Goal: Ask a question

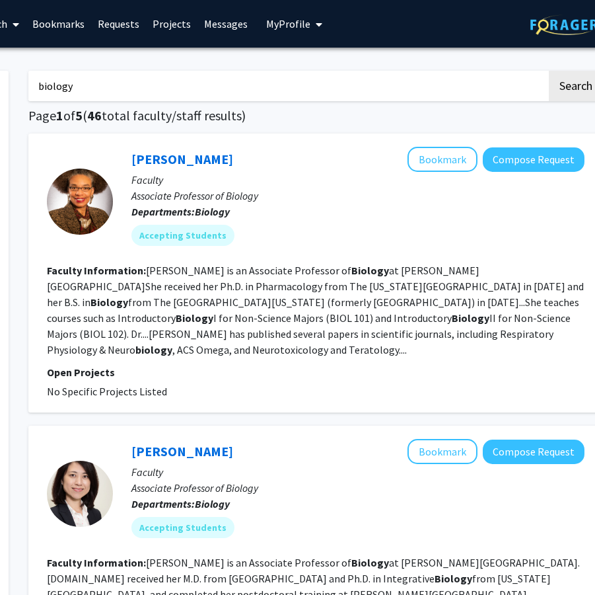
scroll to position [0, 180]
type input "b"
click at [576, 88] on button "Search" at bounding box center [576, 86] width 54 height 30
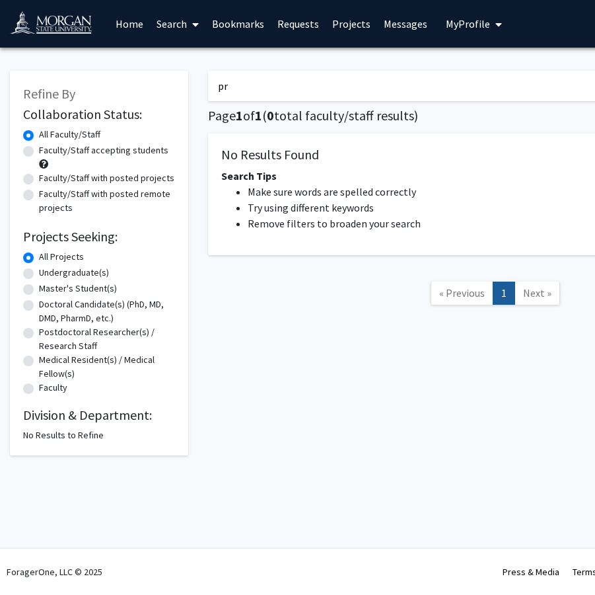
type input "p"
type input "medicine"
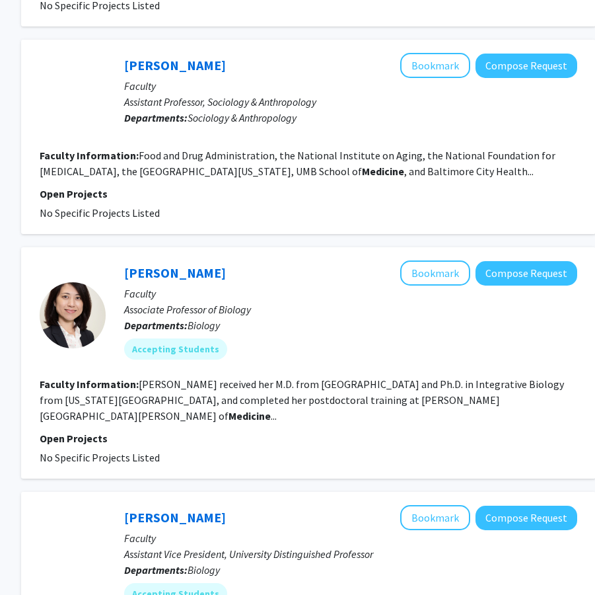
scroll to position [1488, 187]
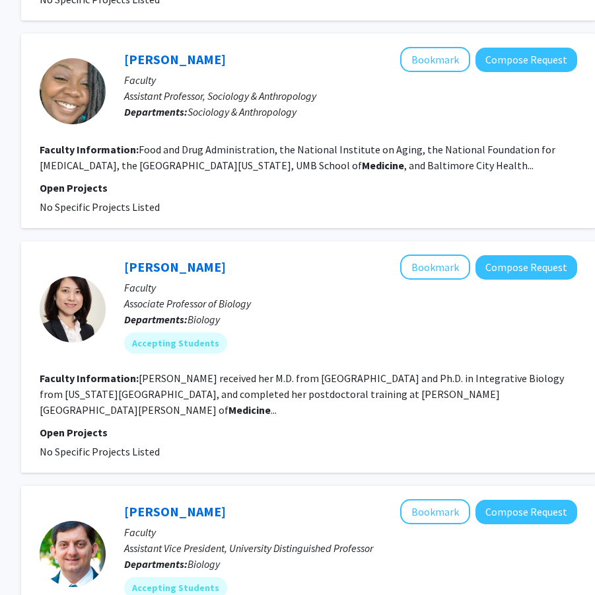
click at [271, 403] on b "Medicine" at bounding box center [250, 409] width 42 height 13
click at [516, 371] on fg-read-more "[PERSON_NAME] received her M.D. from [GEOGRAPHIC_DATA] and Ph.D. in Integrative…" at bounding box center [302, 393] width 525 height 45
click at [463, 371] on fg-read-more "[PERSON_NAME] received her M.D. from [GEOGRAPHIC_DATA] and Ph.D. in Integrative…" at bounding box center [302, 393] width 525 height 45
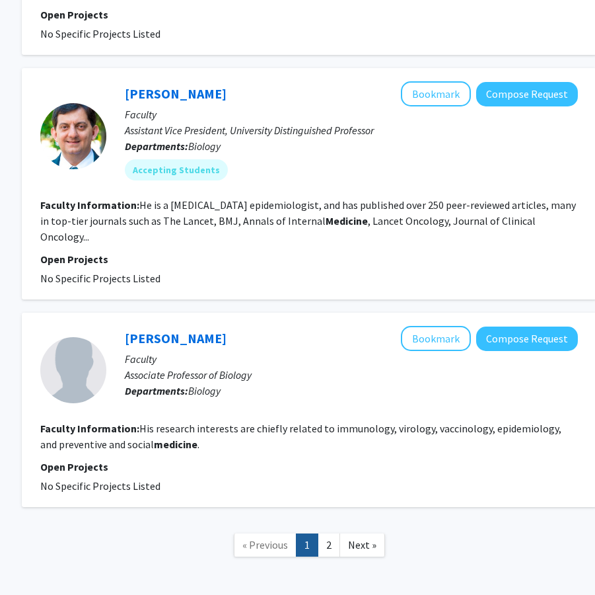
scroll to position [1901, 186]
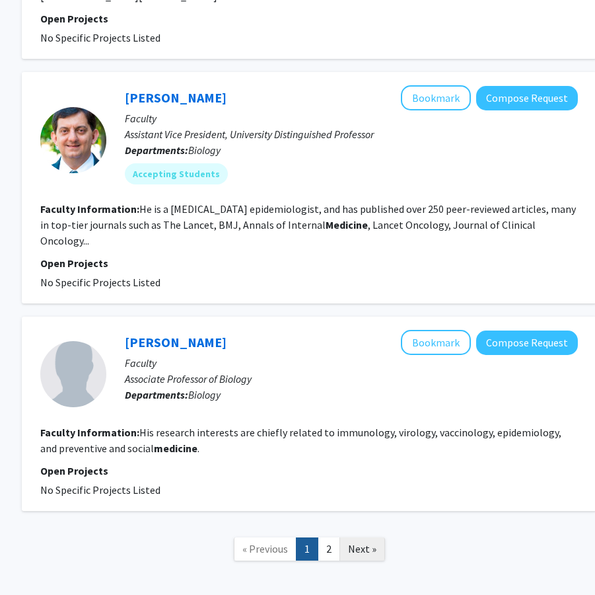
click at [358, 542] on span "Next »" at bounding box center [362, 548] width 28 height 13
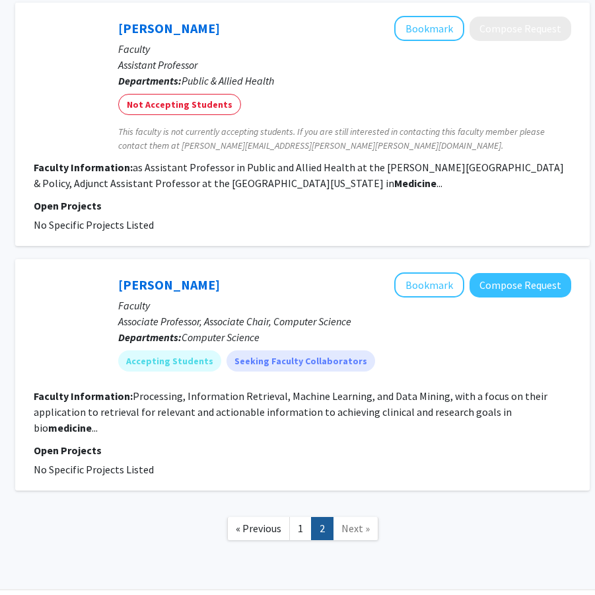
scroll to position [815, 193]
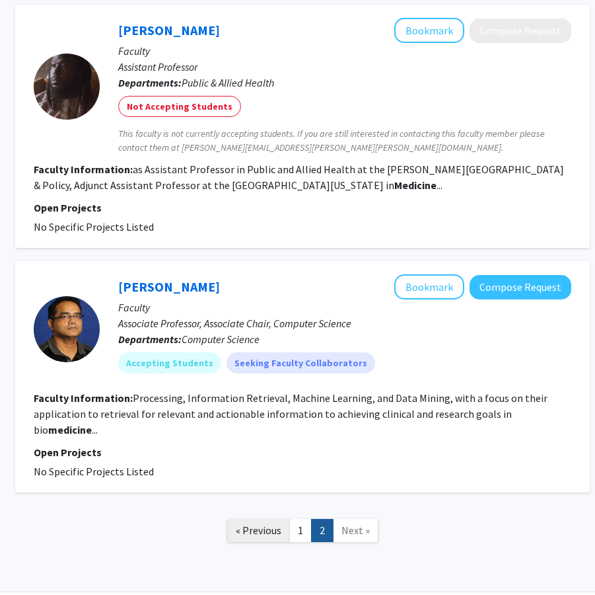
click at [258, 523] on span "« Previous" at bounding box center [259, 529] width 46 height 13
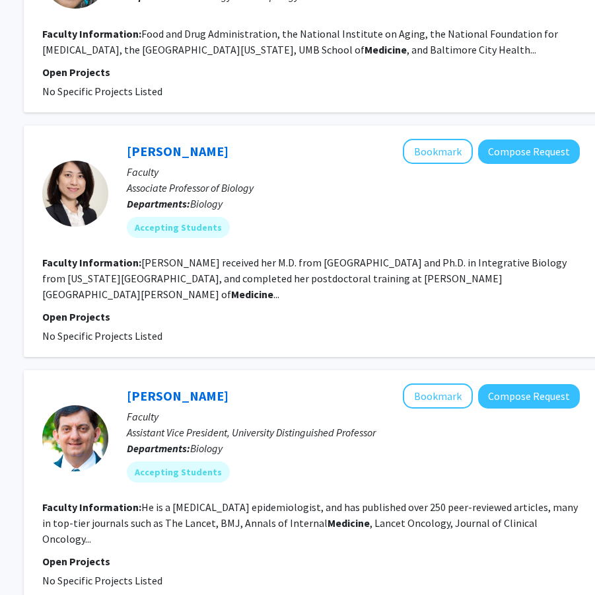
scroll to position [1601, 184]
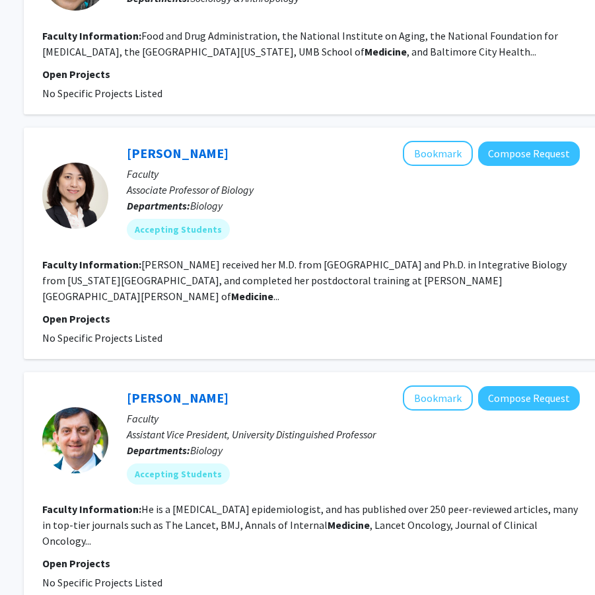
click at [441, 258] on fg-read-more "[PERSON_NAME] received her M.D. from [GEOGRAPHIC_DATA] and Ph.D. in Integrative…" at bounding box center [304, 280] width 525 height 45
click at [186, 29] on fg-read-more "Food and Drug Administration, the National Institute on Aging, the National Fou…" at bounding box center [300, 43] width 516 height 29
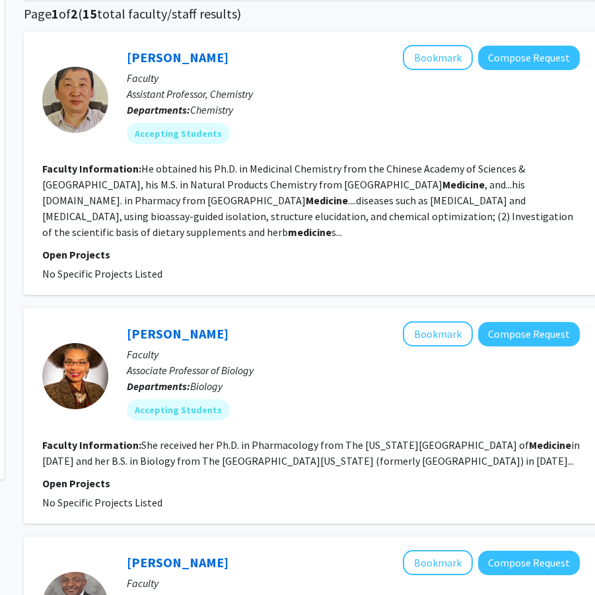
scroll to position [102, 184]
click at [348, 356] on p "Faculty" at bounding box center [354, 354] width 453 height 16
click at [212, 336] on link "[PERSON_NAME]" at bounding box center [179, 333] width 102 height 17
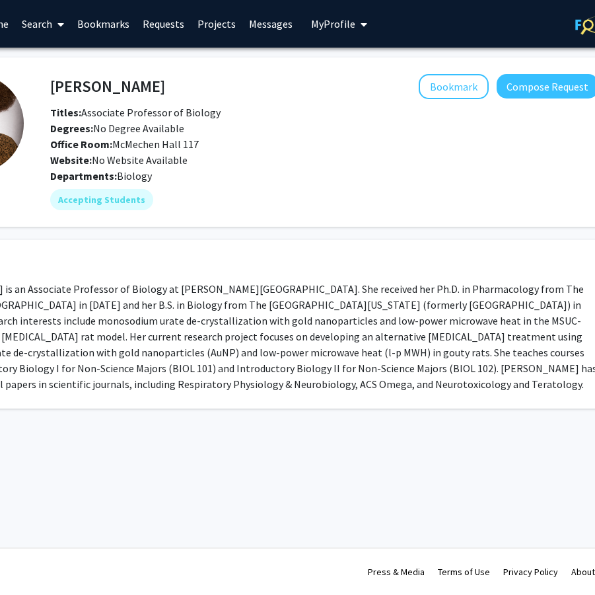
scroll to position [0, 113]
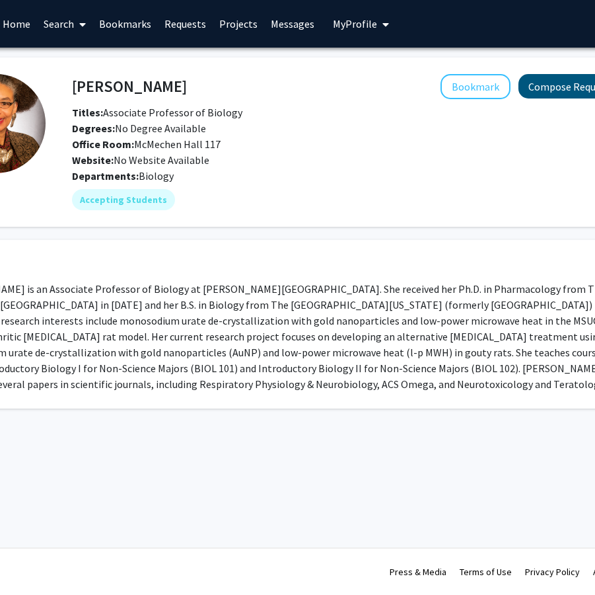
click at [544, 97] on button "Compose Request" at bounding box center [570, 86] width 102 height 24
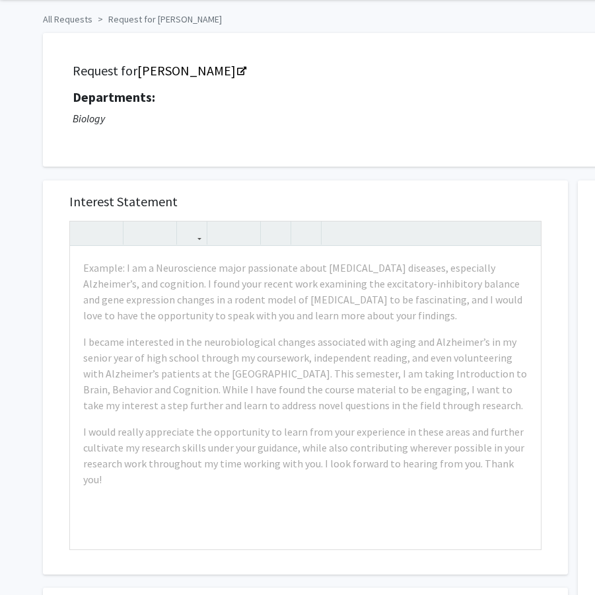
scroll to position [49, 0]
